Goal: Task Accomplishment & Management: Use online tool/utility

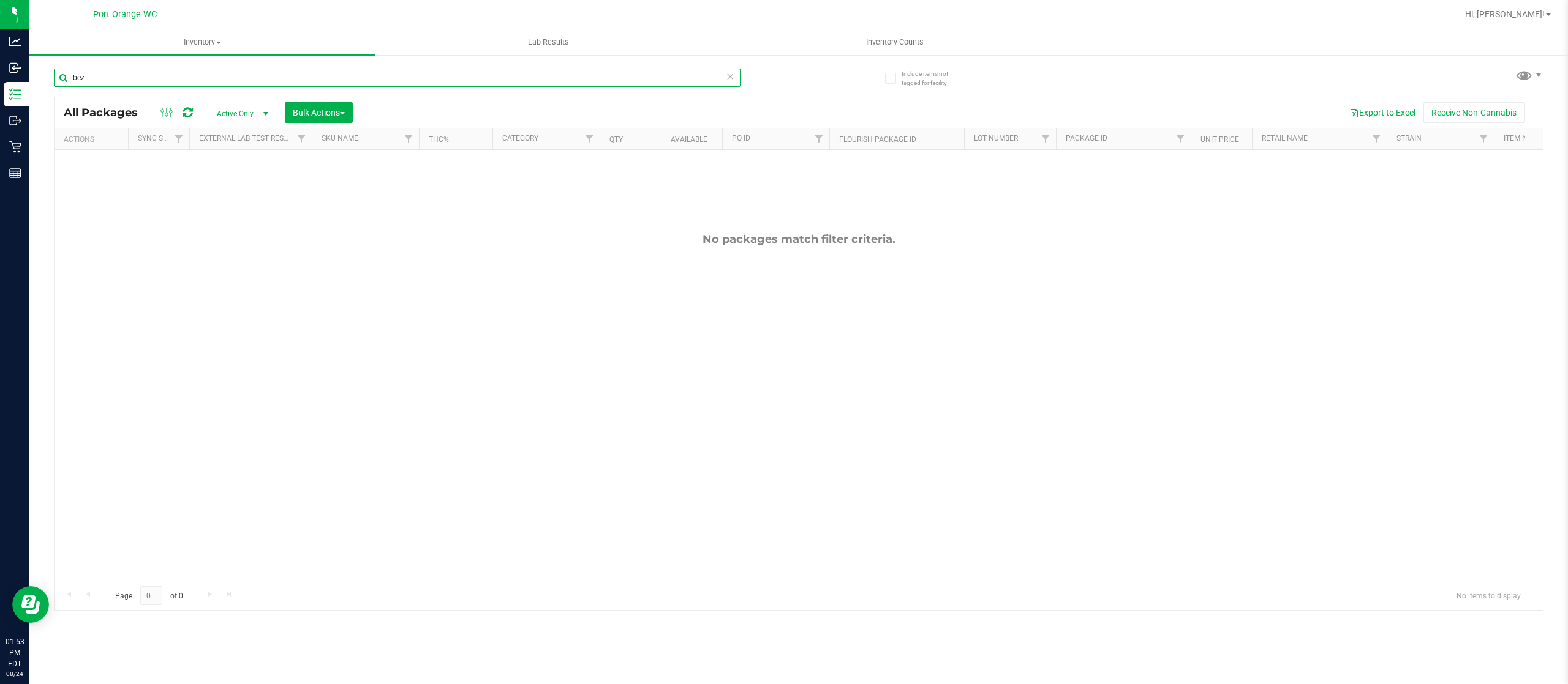
click at [115, 76] on input "bez" at bounding box center [397, 78] width 686 height 19
type input "bof"
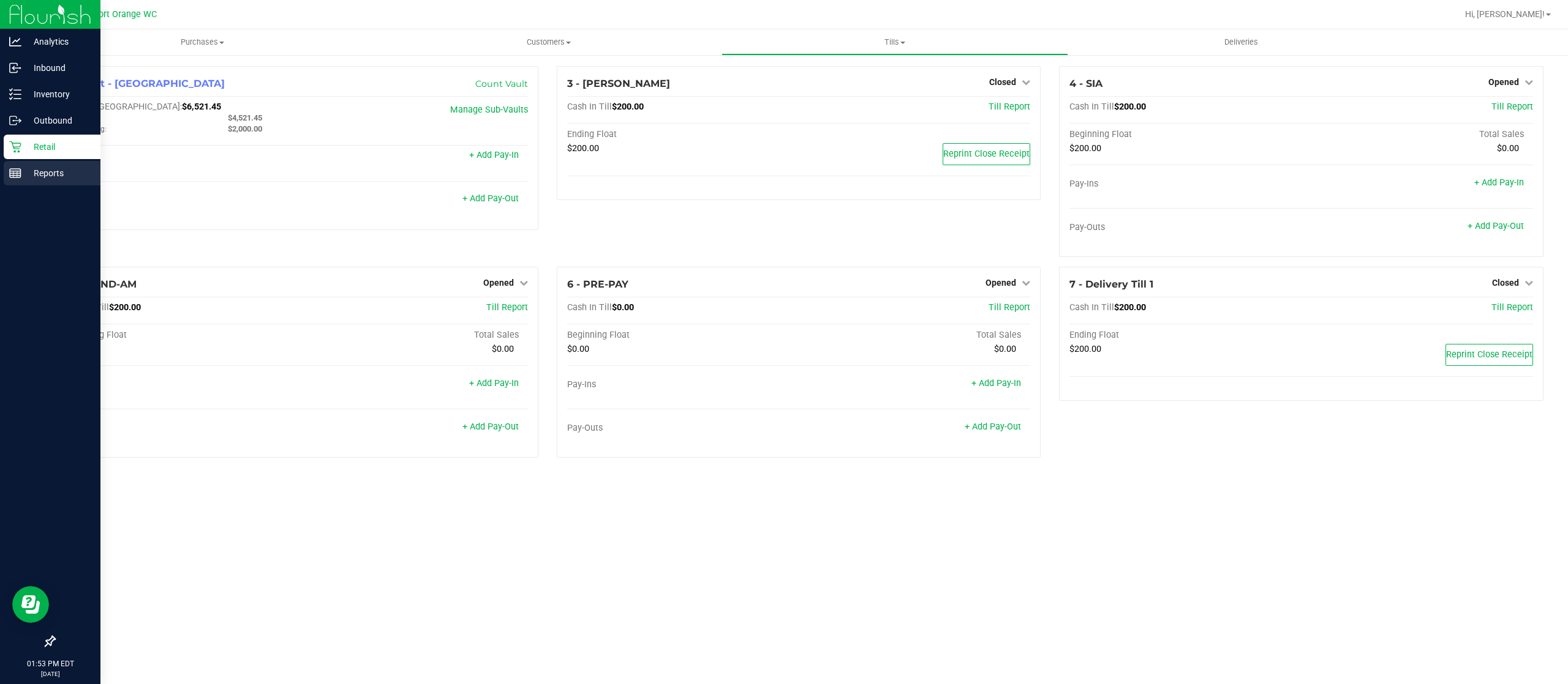
click at [67, 166] on p "Reports" at bounding box center [58, 172] width 74 height 15
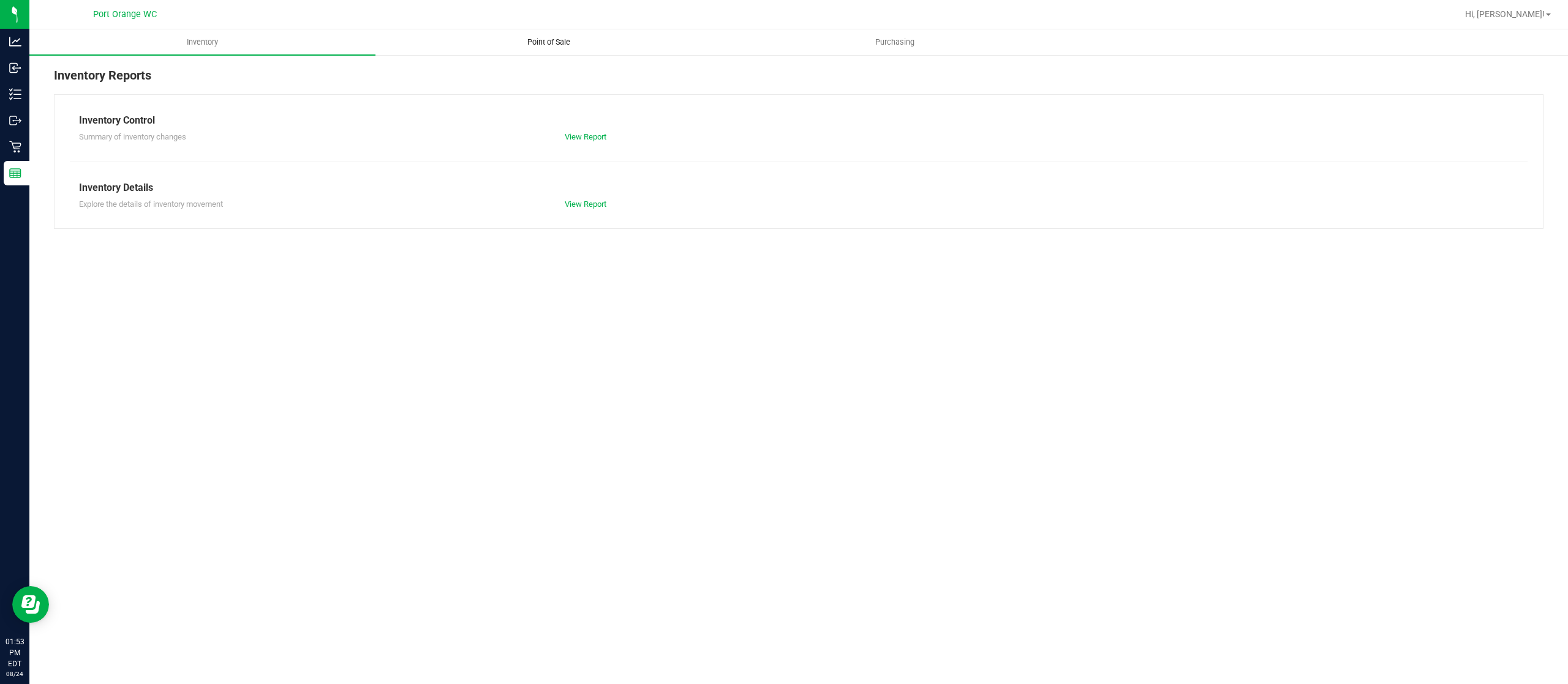
click at [553, 32] on uib-tab-heading "Point of Sale" at bounding box center [548, 41] width 345 height 25
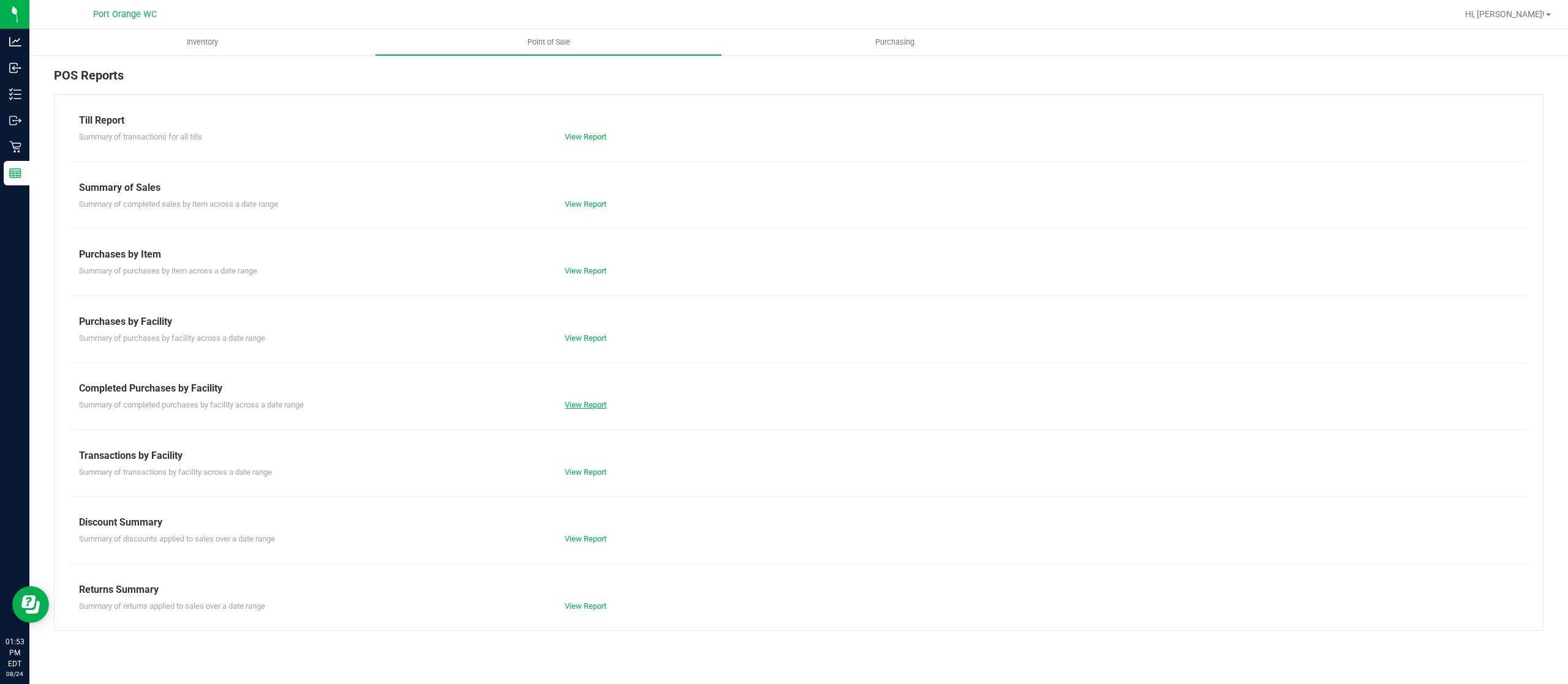
click at [591, 403] on link "View Report" at bounding box center [585, 404] width 41 height 9
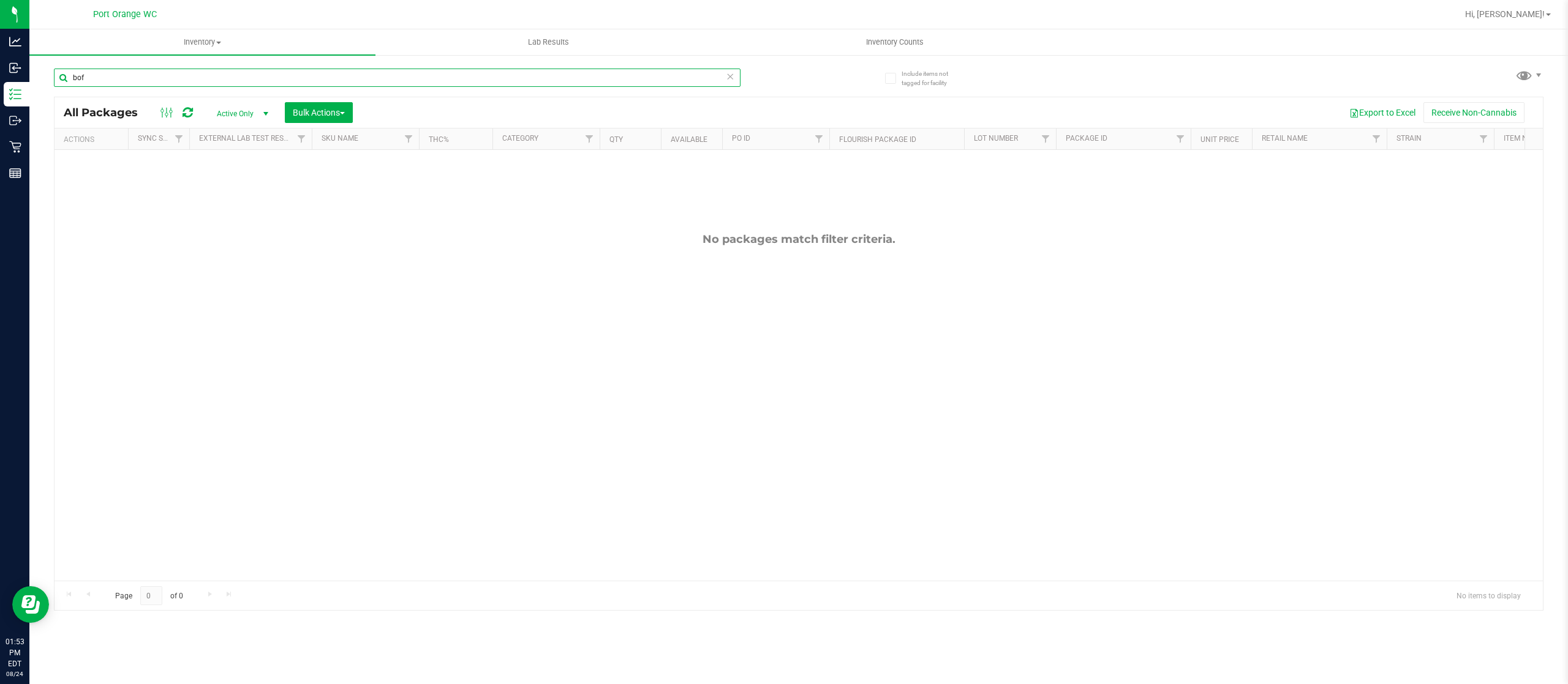
click at [121, 69] on input "bof" at bounding box center [397, 78] width 686 height 19
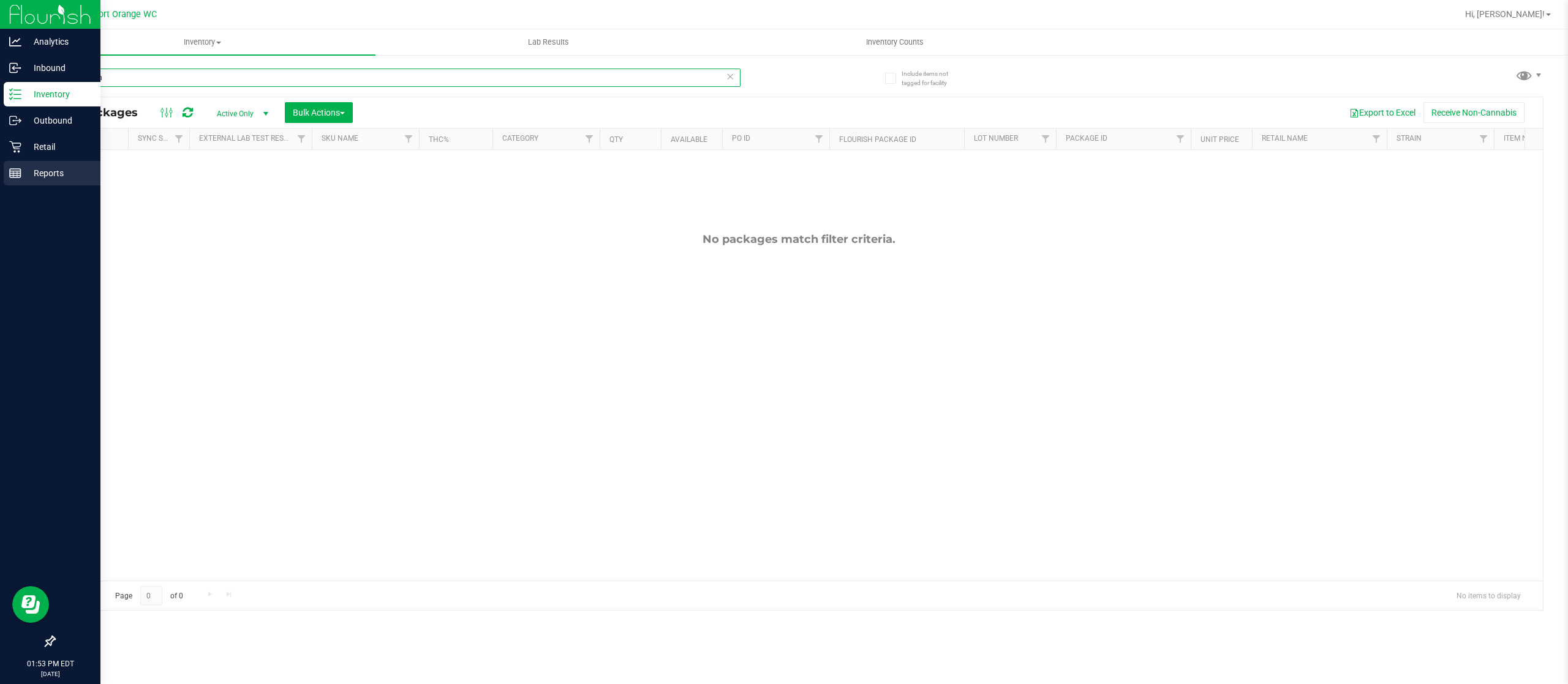
type input "live rosin"
click at [7, 164] on div "Reports" at bounding box center [52, 172] width 97 height 25
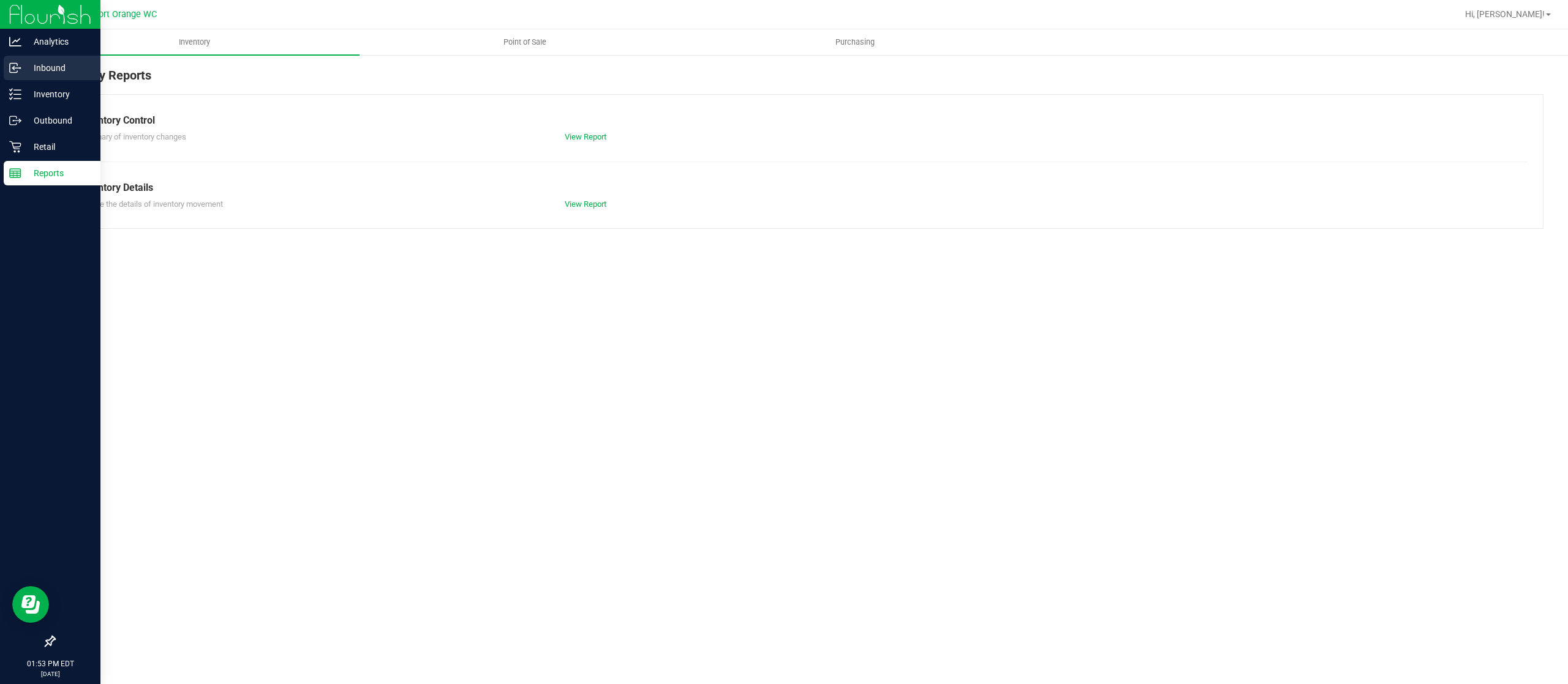
click at [34, 81] on link "Inbound" at bounding box center [50, 69] width 101 height 27
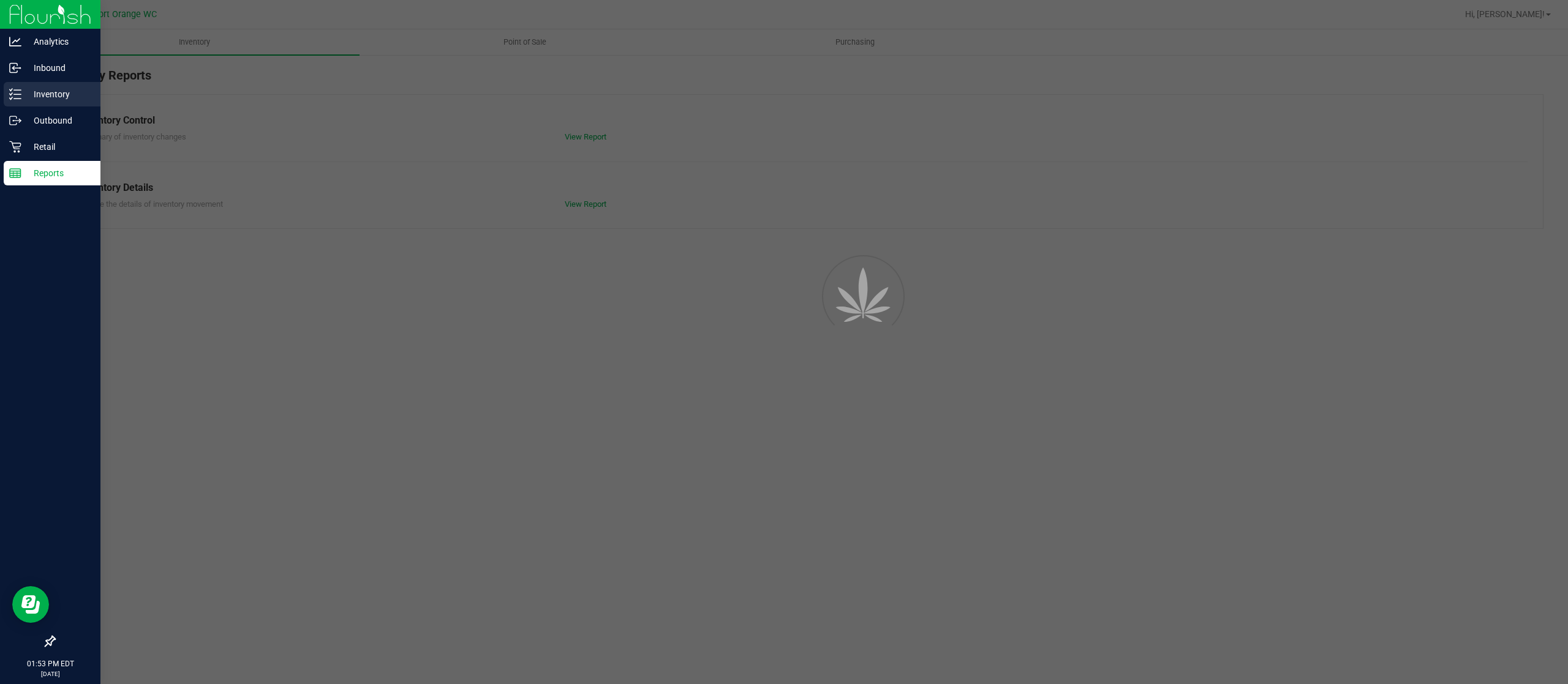
click at [32, 90] on p "Inventory" at bounding box center [58, 94] width 74 height 15
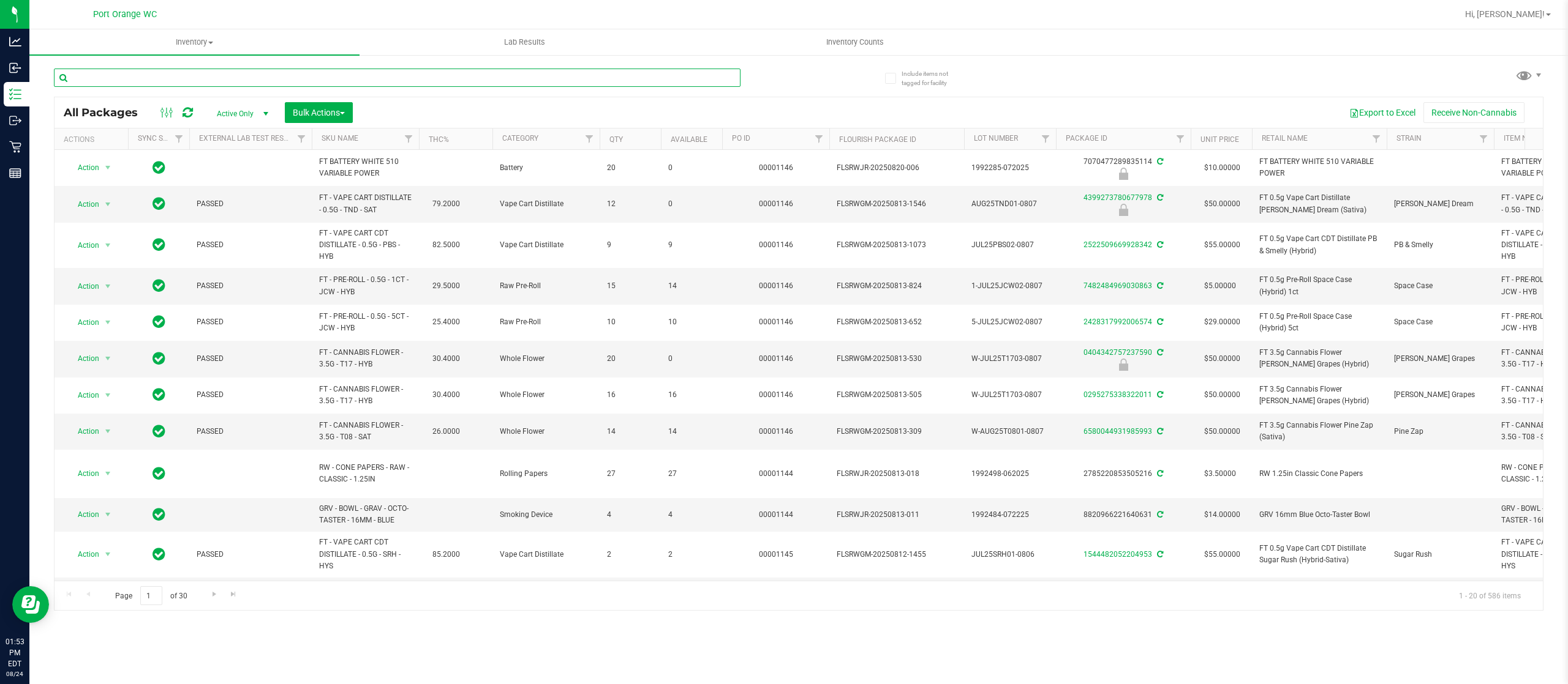
click at [118, 78] on input "text" at bounding box center [397, 78] width 686 height 19
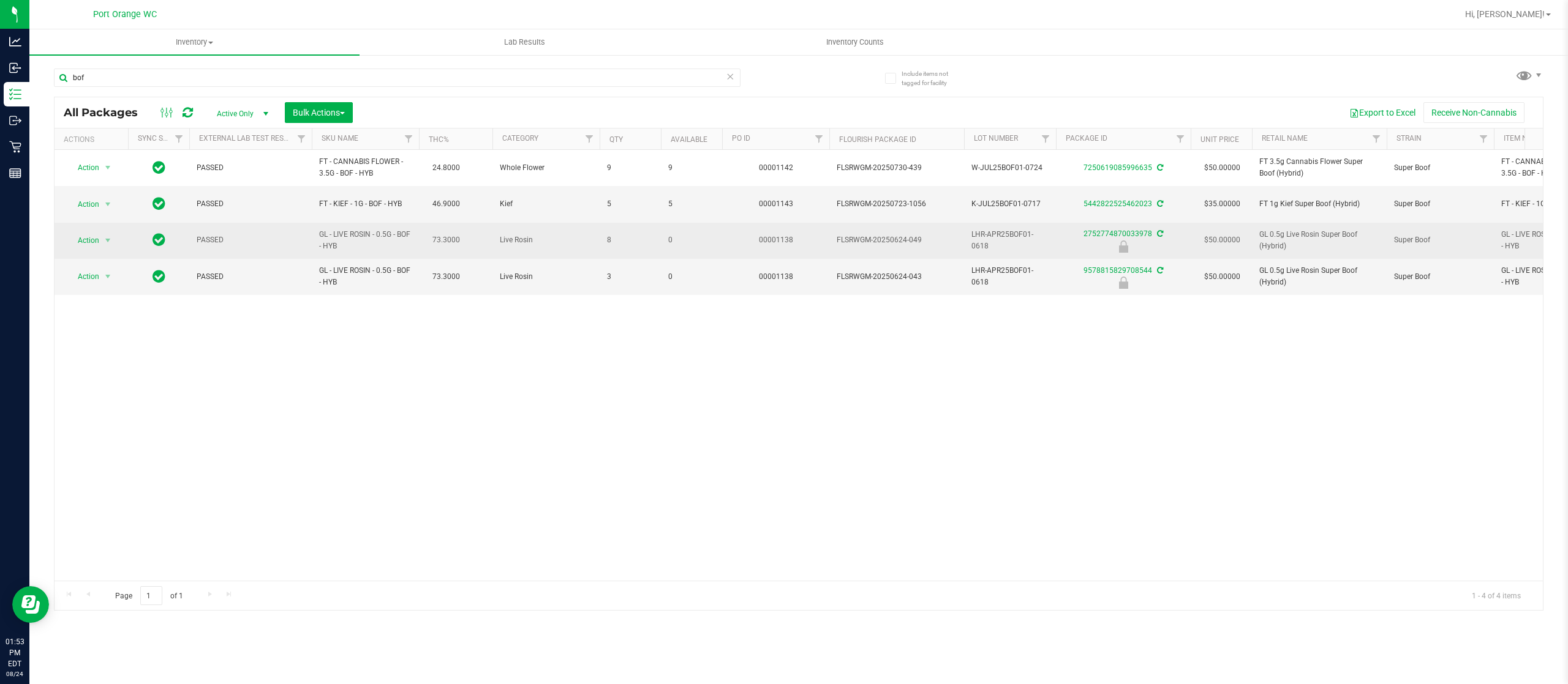
click at [343, 235] on span "GL - LIVE ROSIN - 0.5G - BOF - HYB" at bounding box center [365, 240] width 93 height 24
copy td "GL - LIVE ROSIN - 0.5G - BOF - HYB"
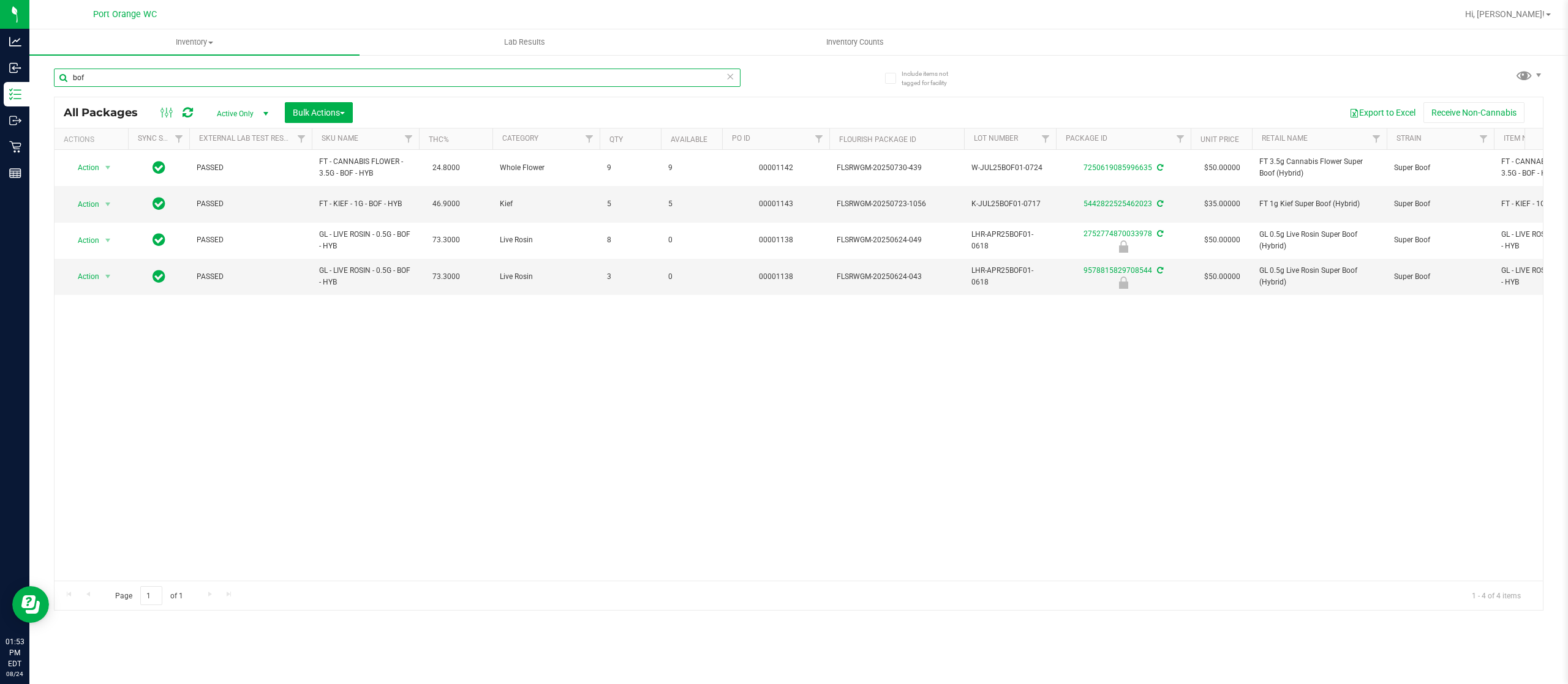
click at [224, 75] on input "bof" at bounding box center [397, 78] width 686 height 19
paste input "GL - LIVE ROSIN - 0.5G - BOF - HYB"
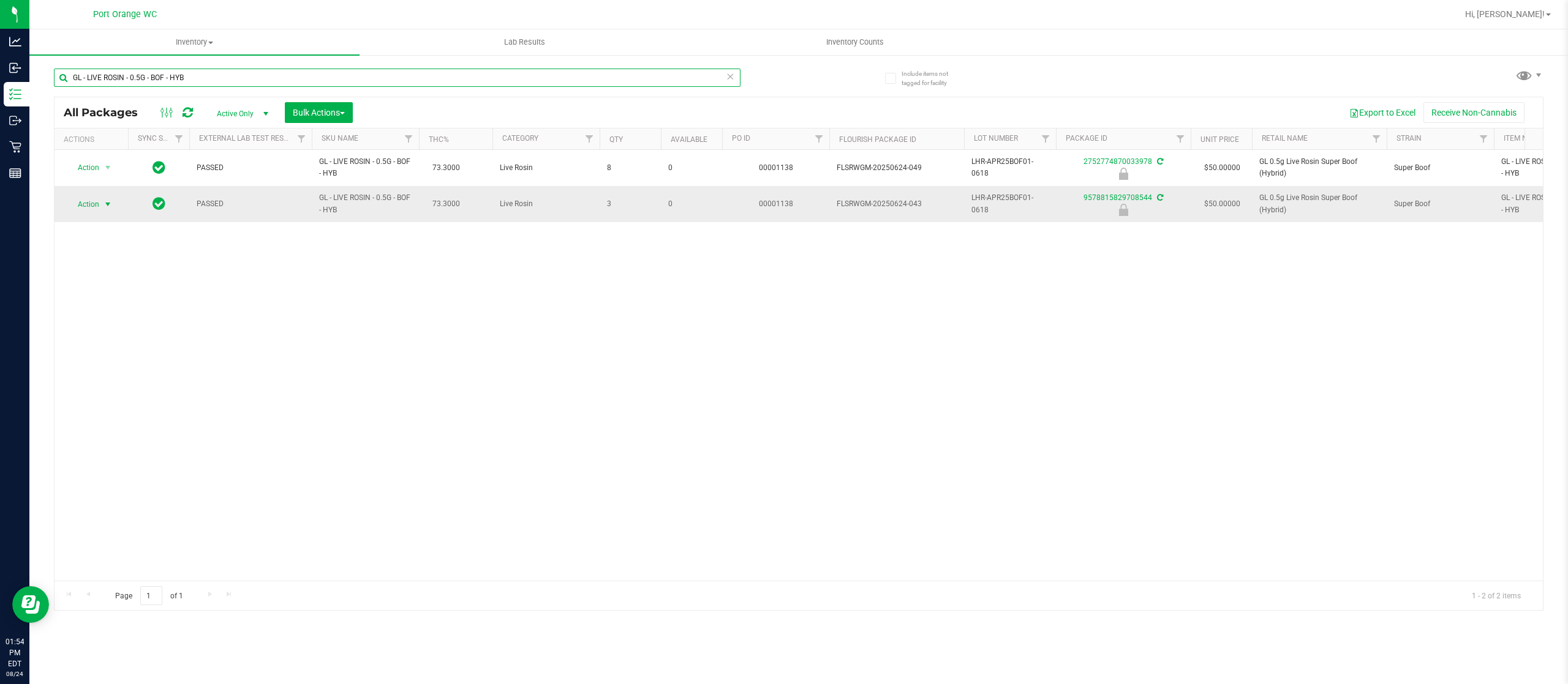
type input "GL - LIVE ROSIN - 0.5G - BOF - HYB"
click at [106, 205] on span "select" at bounding box center [107, 204] width 10 height 10
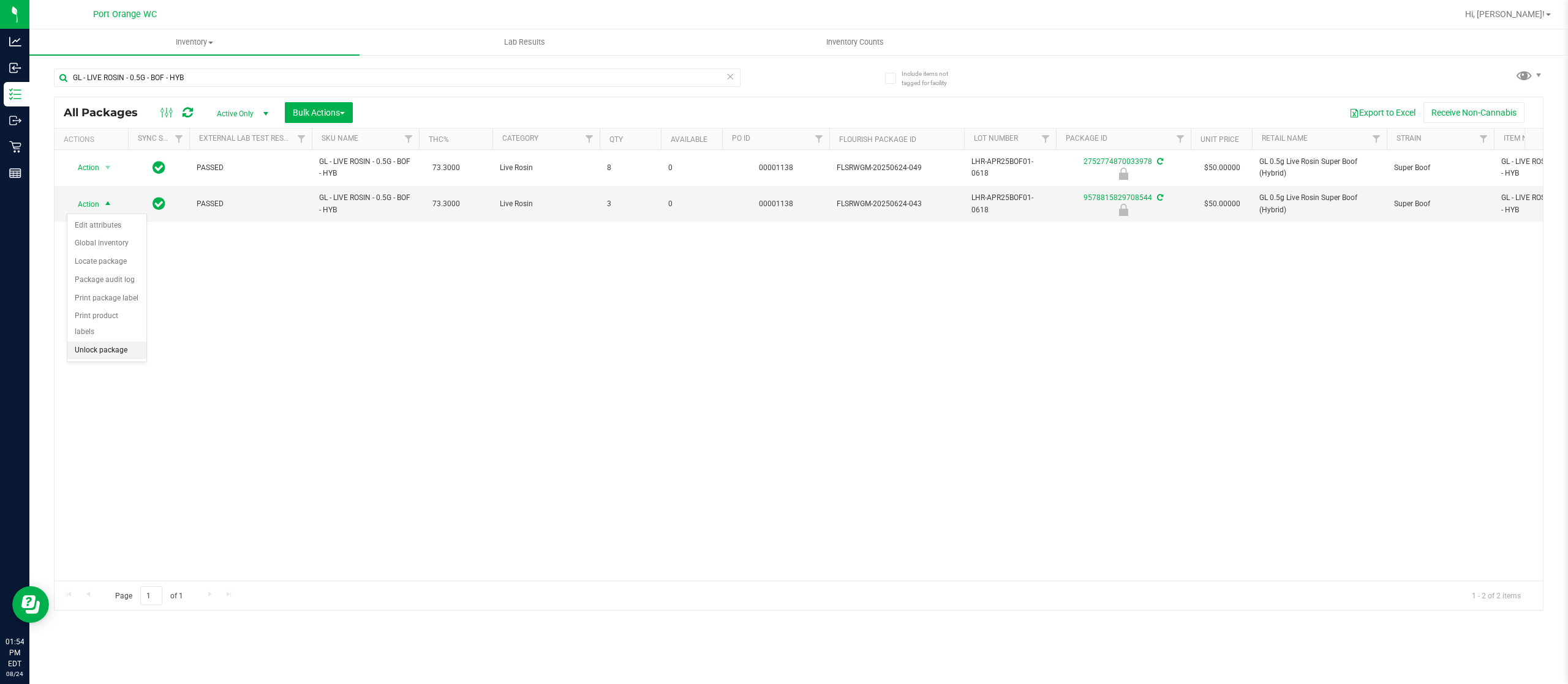
click at [118, 346] on li "Unlock package" at bounding box center [107, 350] width 79 height 19
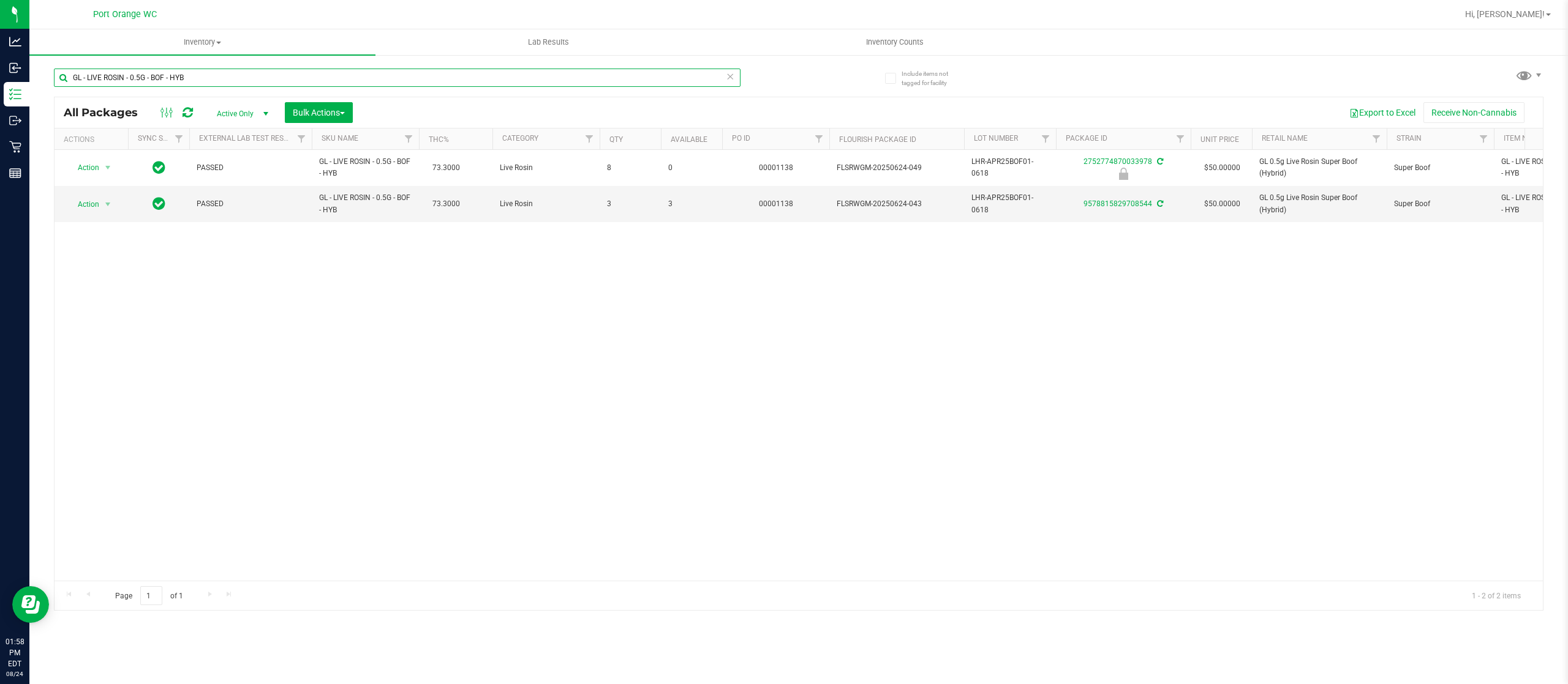
click at [328, 73] on input "GL - LIVE ROSIN - 0.5G - BOF - HYB" at bounding box center [397, 78] width 686 height 19
type input "-1468"
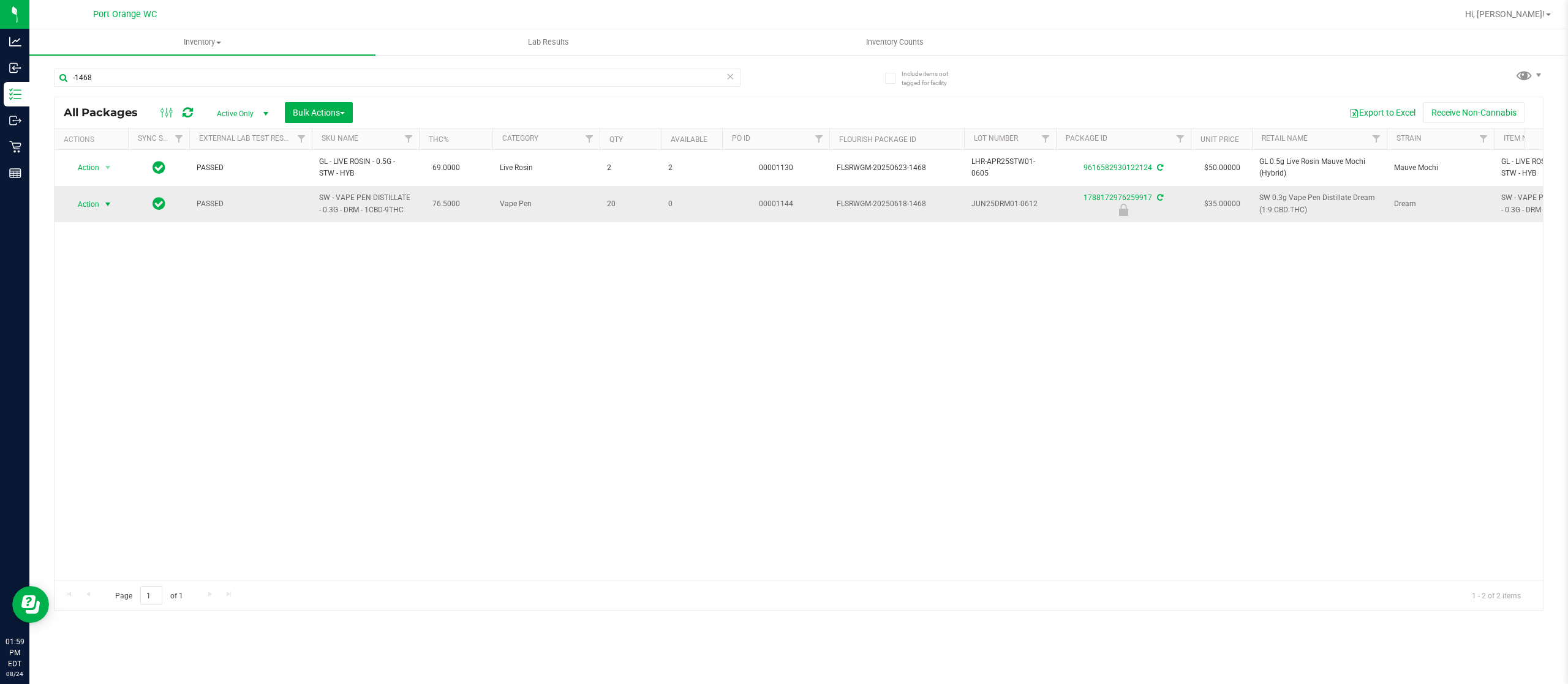
click at [97, 200] on span "Action" at bounding box center [84, 204] width 34 height 17
click at [108, 347] on li "Unlock package" at bounding box center [107, 350] width 79 height 19
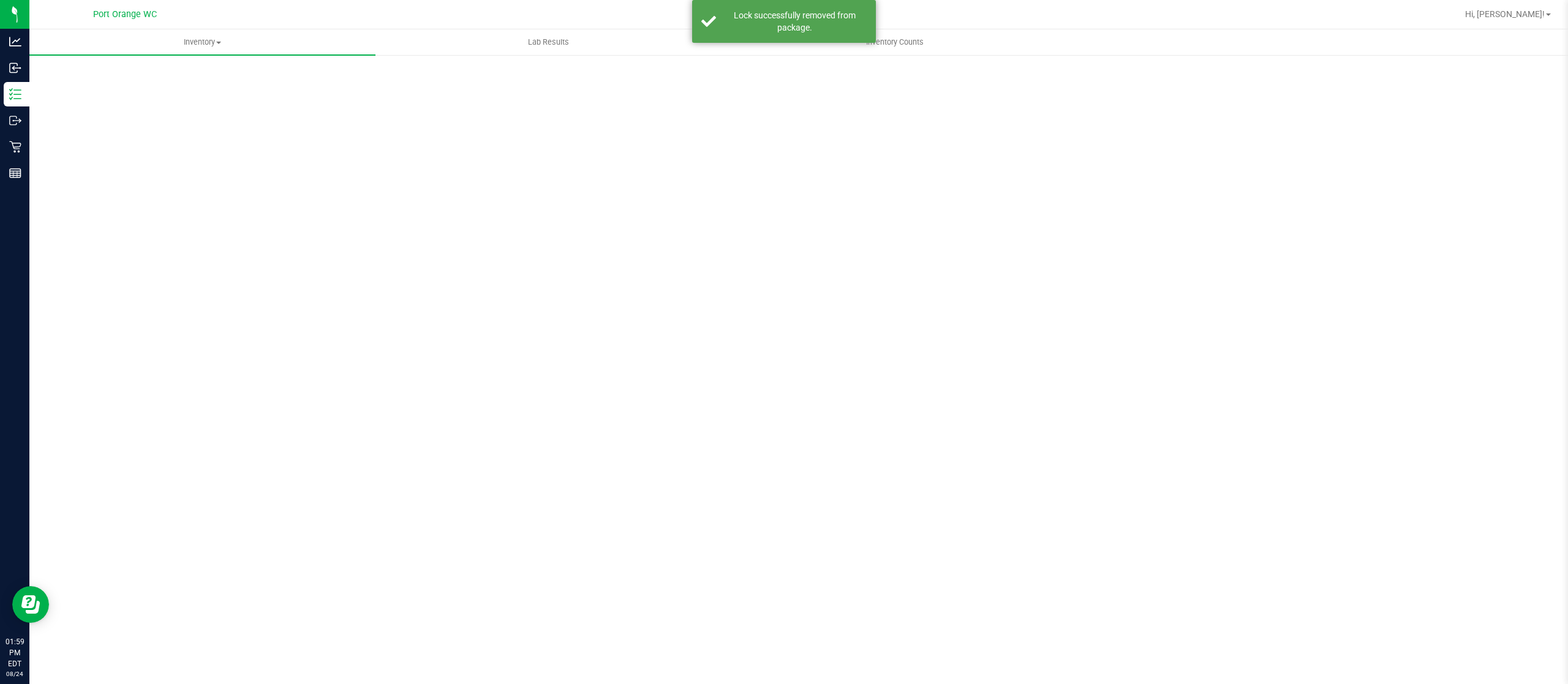
click at [108, 347] on div "Scan Packages 0" at bounding box center [799, 244] width 1489 height 358
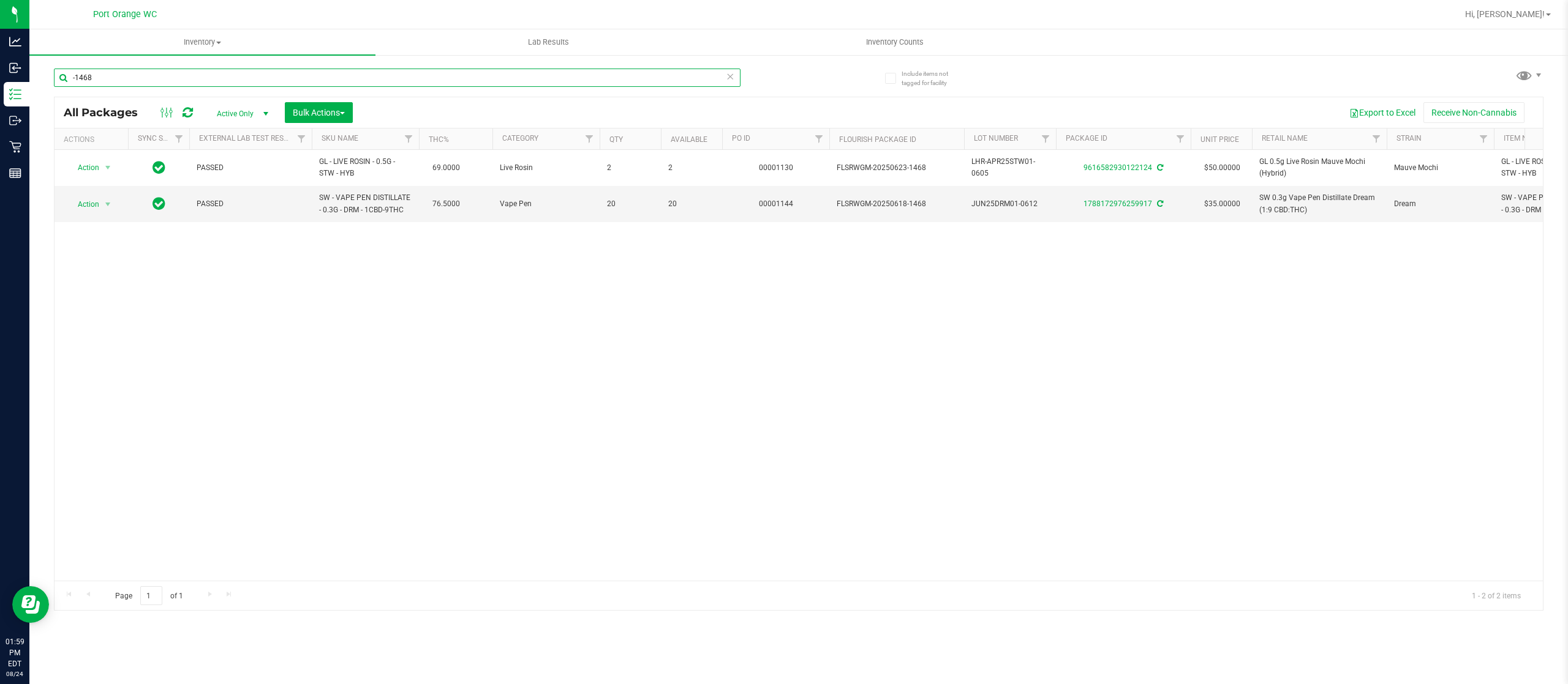
click at [136, 75] on input "-1468" at bounding box center [397, 78] width 686 height 19
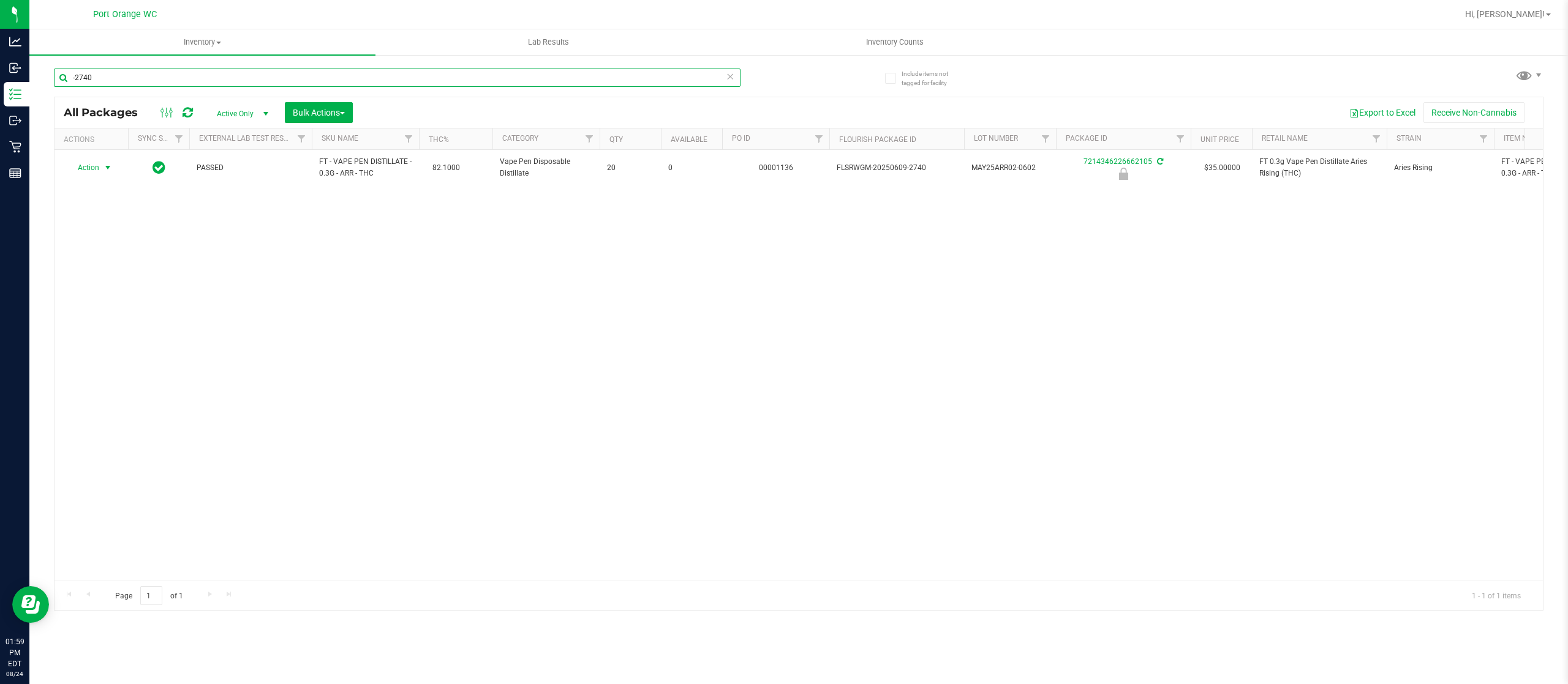
type input "-2740"
click at [94, 166] on span "Action" at bounding box center [84, 167] width 34 height 17
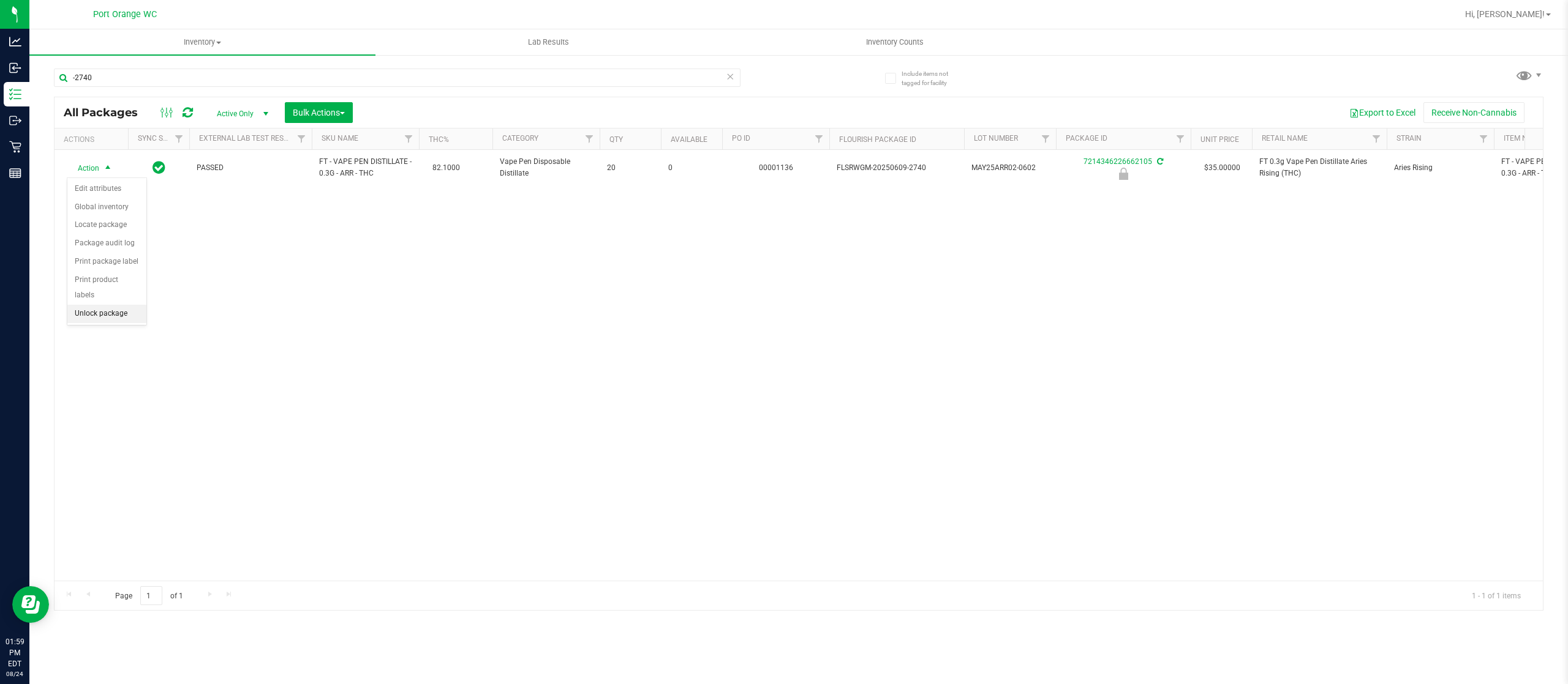
click at [94, 315] on li "Unlock package" at bounding box center [107, 313] width 79 height 19
